Goal: Navigation & Orientation: Find specific page/section

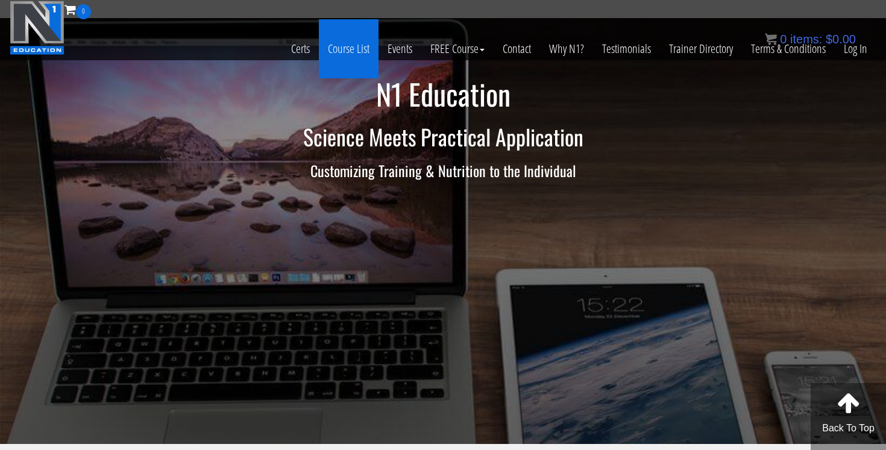
click at [362, 51] on link "Course List" at bounding box center [349, 48] width 60 height 59
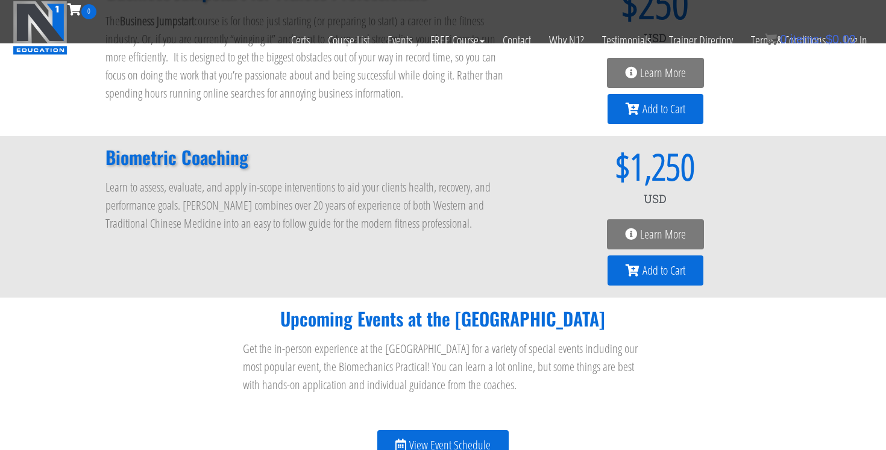
scroll to position [1227, 0]
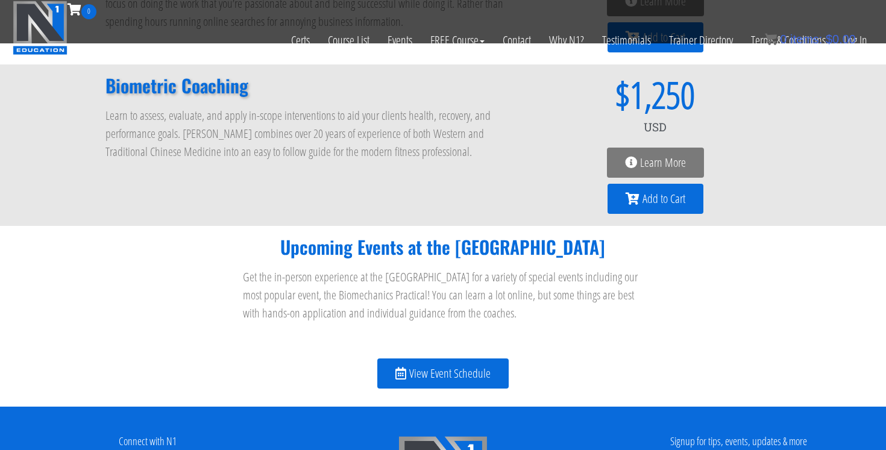
click at [414, 368] on span "View Event Schedule" at bounding box center [449, 374] width 81 height 12
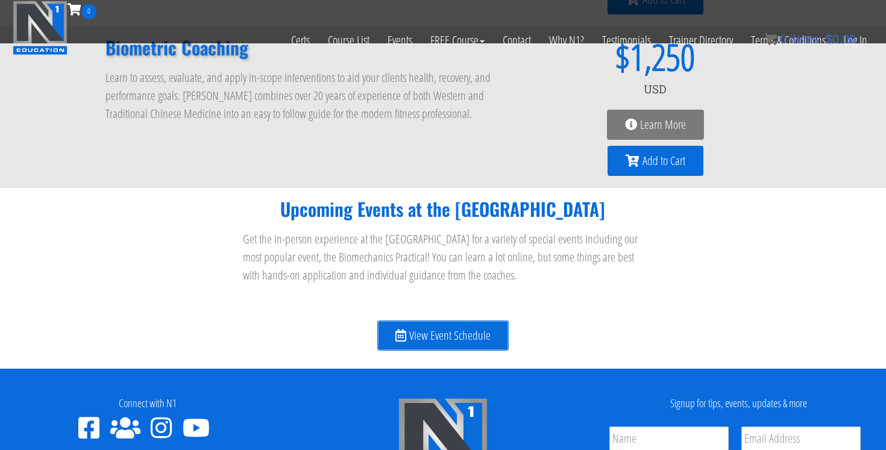
scroll to position [1272, 0]
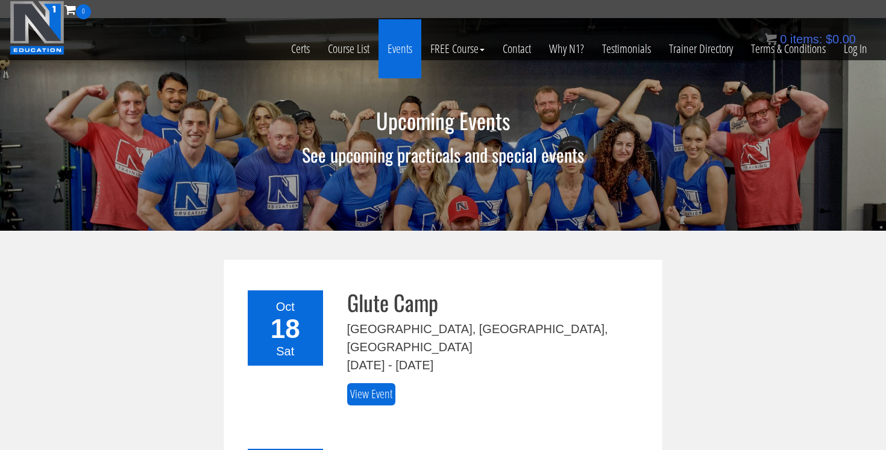
click at [395, 52] on link "Events" at bounding box center [400, 48] width 43 height 59
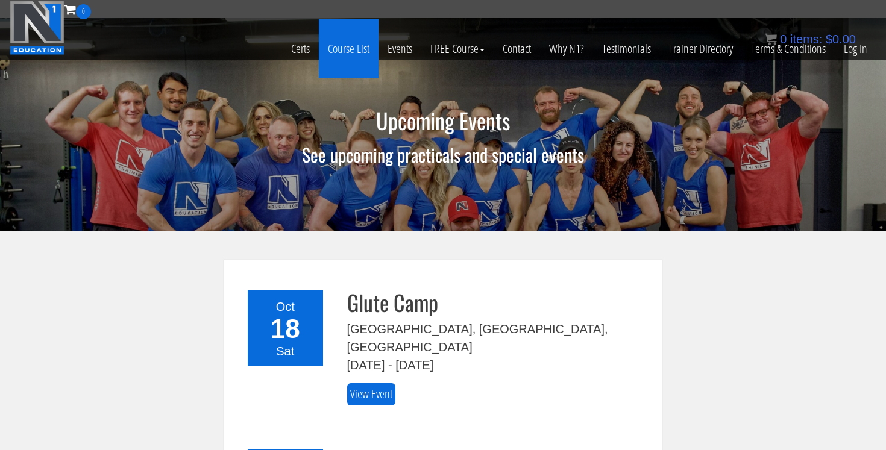
click at [356, 44] on link "Course List" at bounding box center [349, 48] width 60 height 59
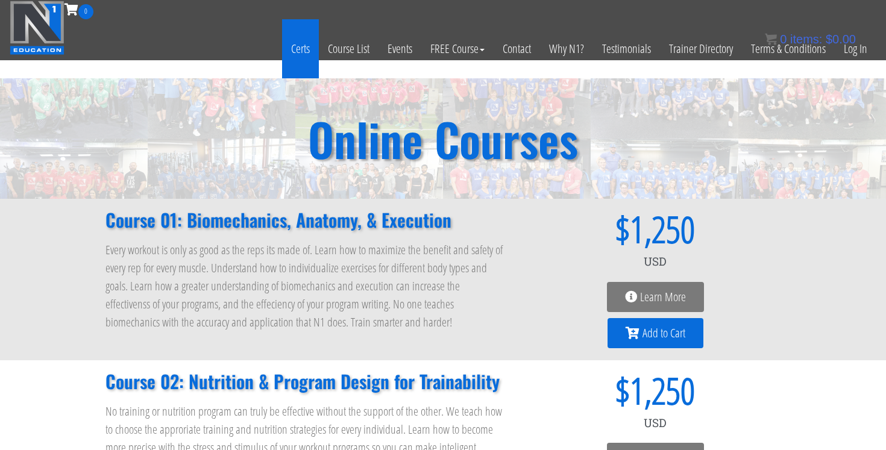
click at [303, 57] on link "Certs" at bounding box center [300, 48] width 37 height 59
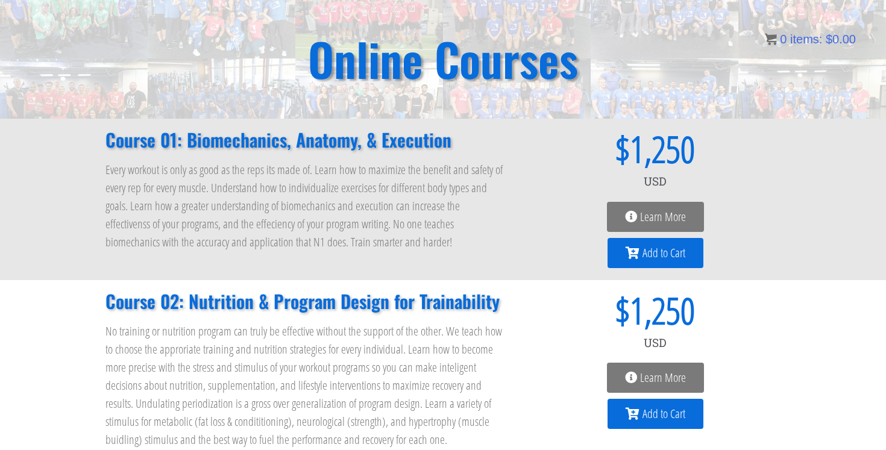
scroll to position [82, 0]
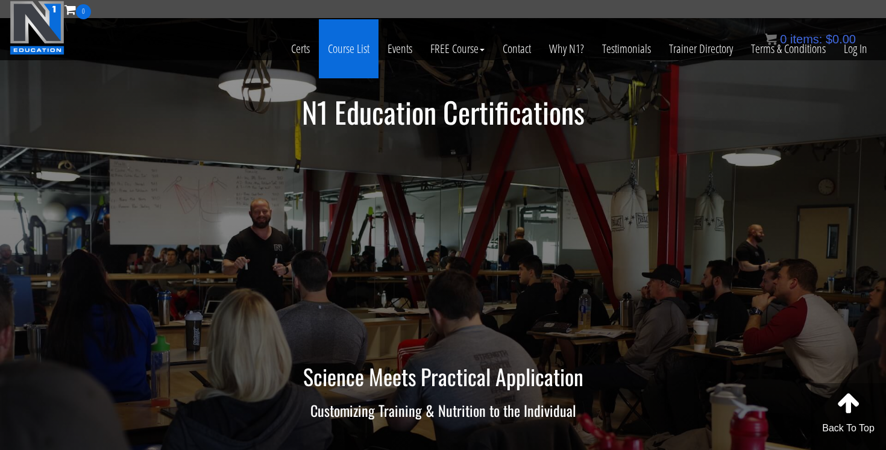
click at [339, 46] on link "Course List" at bounding box center [349, 48] width 60 height 59
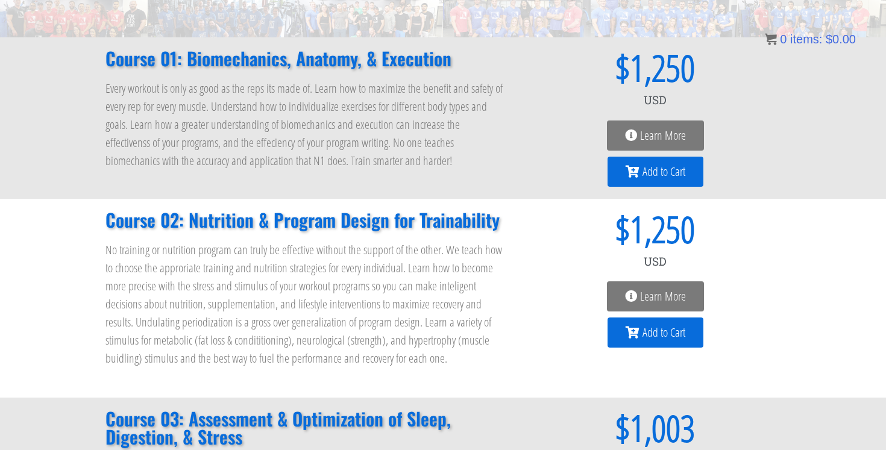
scroll to position [163, 0]
